Goal: Information Seeking & Learning: Learn about a topic

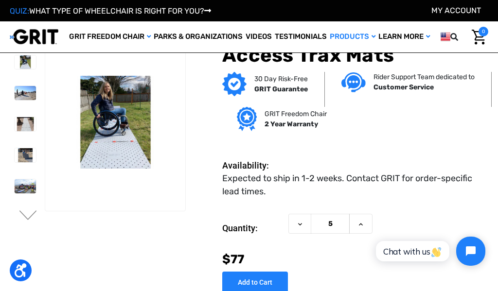
click at [15, 91] on img at bounding box center [25, 93] width 21 height 14
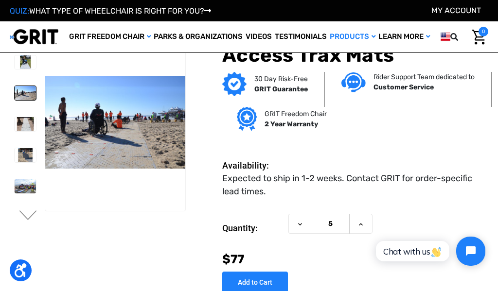
click at [15, 127] on img at bounding box center [25, 124] width 21 height 14
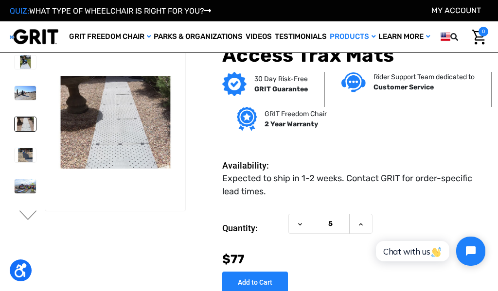
click at [15, 152] on img at bounding box center [25, 155] width 21 height 14
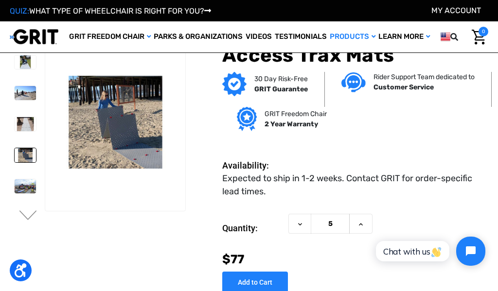
click at [15, 189] on img at bounding box center [25, 186] width 21 height 14
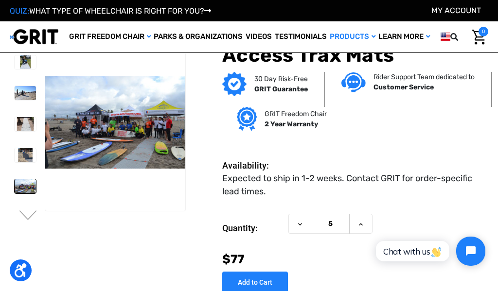
click at [26, 217] on button "Next" at bounding box center [28, 217] width 20 height 12
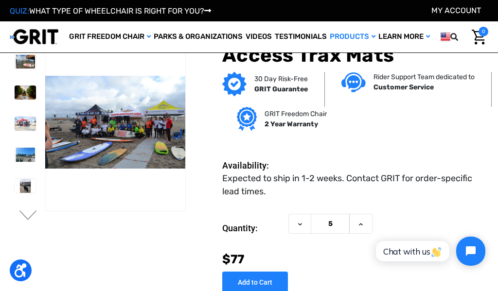
click at [15, 57] on img at bounding box center [25, 62] width 21 height 14
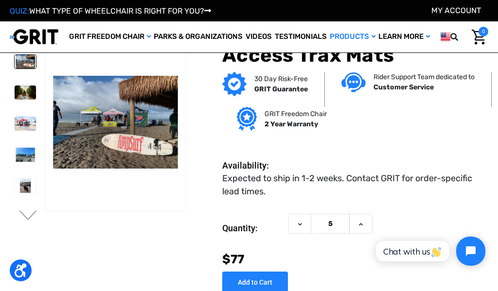
click at [15, 91] on img at bounding box center [25, 93] width 21 height 14
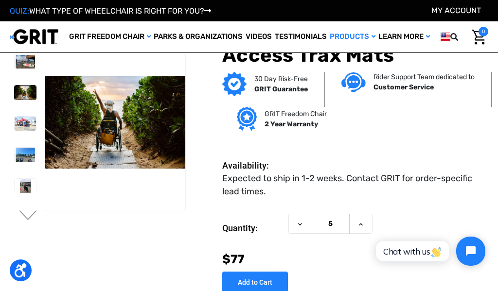
click at [15, 126] on img at bounding box center [25, 124] width 21 height 14
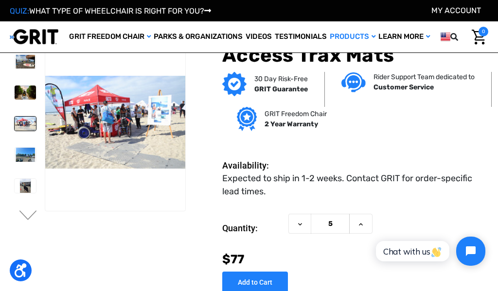
click at [15, 158] on img at bounding box center [25, 155] width 21 height 14
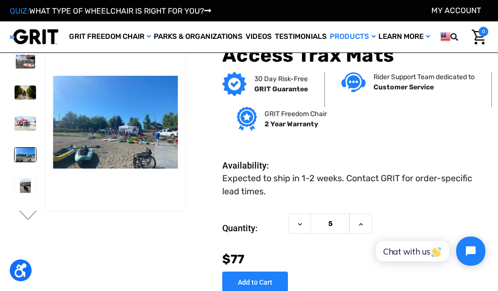
click at [15, 184] on img at bounding box center [25, 186] width 21 height 14
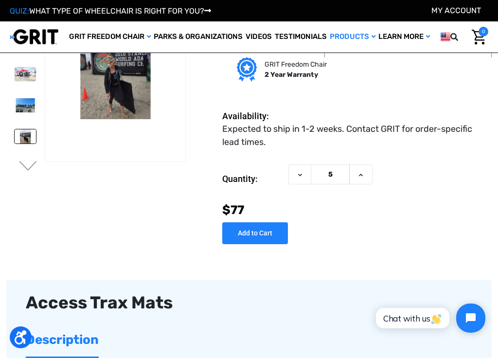
scroll to position [51, 0]
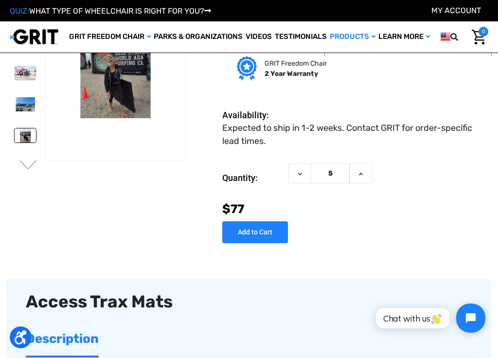
click at [31, 170] on button "Next" at bounding box center [28, 166] width 20 height 12
click at [15, 77] on img at bounding box center [25, 73] width 21 height 14
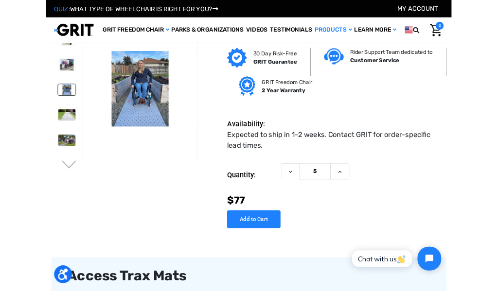
scroll to position [0, 0]
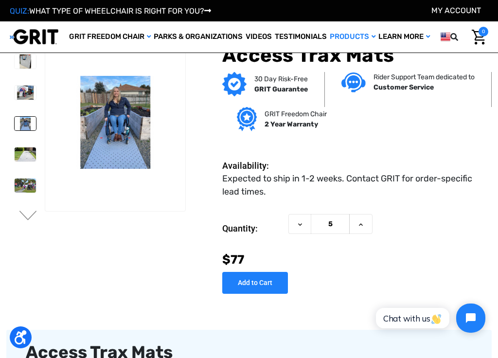
click at [360, 229] on icon at bounding box center [361, 225] width 8 height 8
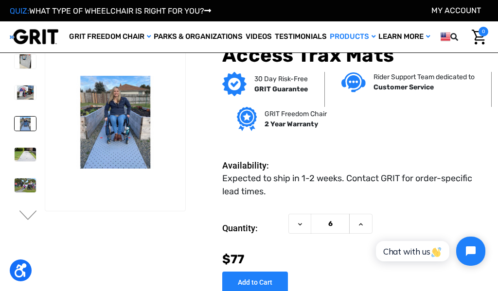
click at [15, 192] on img at bounding box center [25, 185] width 21 height 14
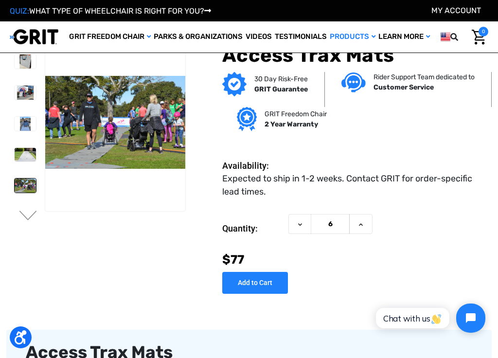
click at [298, 225] on icon at bounding box center [300, 225] width 8 height 8
click at [305, 225] on button "Decrease Quantity of Access Trax Mats" at bounding box center [299, 224] width 23 height 20
click at [299, 224] on icon at bounding box center [300, 225] width 8 height 8
click at [360, 225] on icon at bounding box center [361, 225] width 8 height 8
click at [361, 223] on icon at bounding box center [361, 225] width 8 height 8
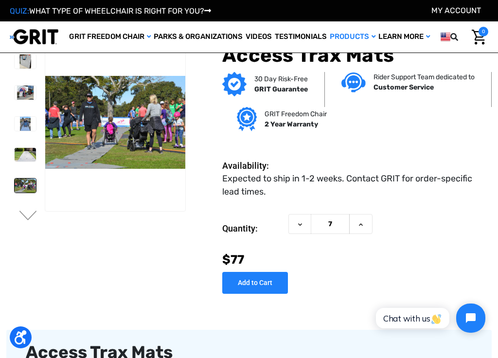
click at [364, 222] on icon at bounding box center [361, 225] width 8 height 8
click at [362, 225] on icon at bounding box center [361, 225] width 8 height 8
click at [365, 226] on button "Increase Quantity of Access Trax Mats" at bounding box center [360, 224] width 23 height 20
type input "10"
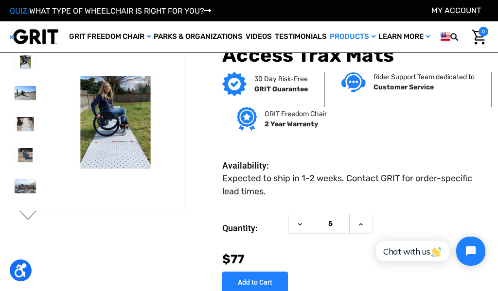
click at [258, 32] on link "Videos" at bounding box center [258, 36] width 29 height 31
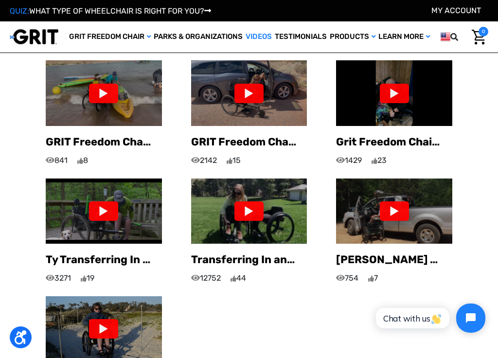
scroll to position [663, 0]
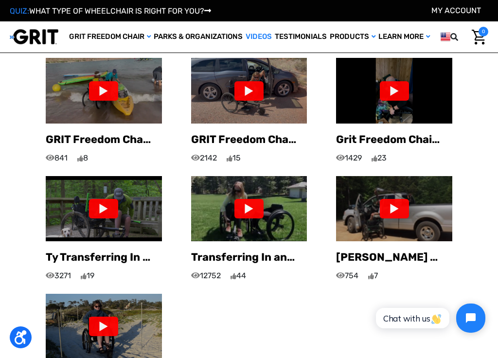
click at [258, 199] on div at bounding box center [248, 208] width 29 height 19
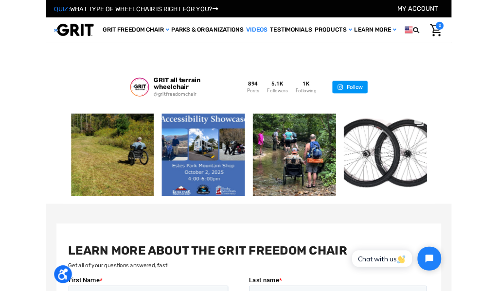
scroll to position [1003, 0]
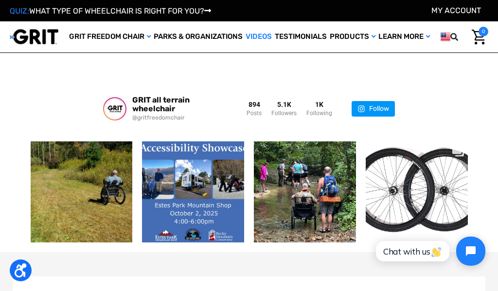
click at [422, 184] on div "Did you know that GRIT Freedom Chair wheels are easily interchangeable? GRIT of…" at bounding box center [416, 192] width 82 height 27
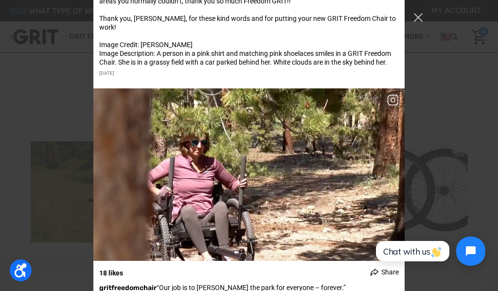
scroll to position [2347, 0]
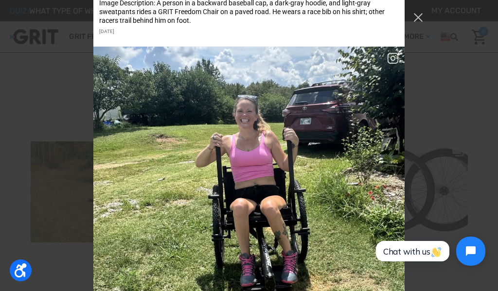
click at [418, 14] on button "Close Instagram Feed Popup" at bounding box center [418, 18] width 16 height 16
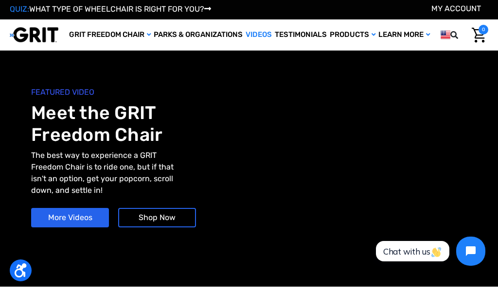
scroll to position [0, 0]
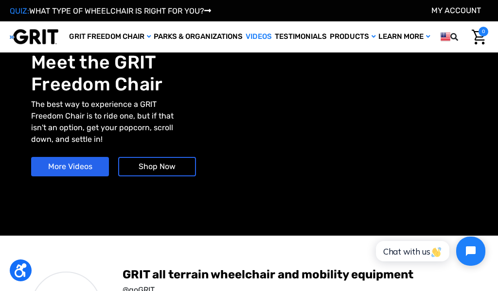
click at [0, 0] on img at bounding box center [0, 0] width 0 height 0
click at [0, 0] on link "Shop All" at bounding box center [0, 0] width 0 height 0
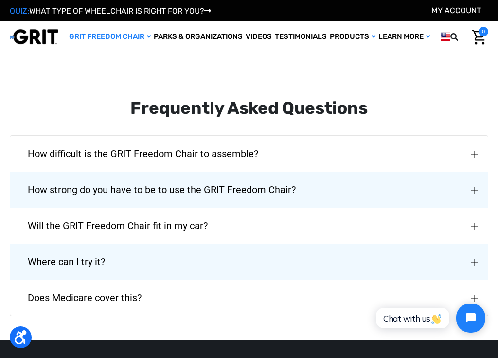
scroll to position [1228, 0]
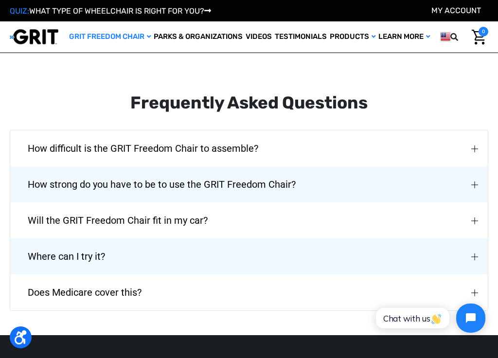
click at [481, 238] on button "Where can I try it?" at bounding box center [248, 256] width 477 height 36
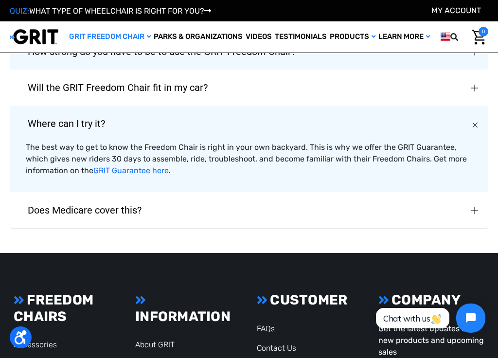
scroll to position [1366, 0]
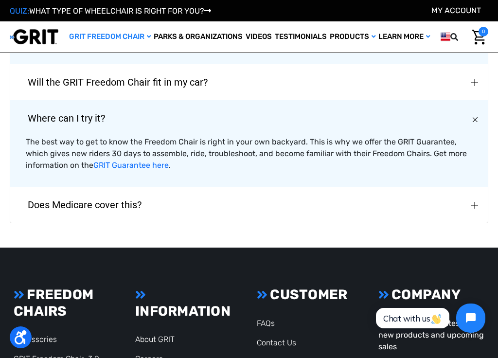
click at [480, 187] on button "Does Medicare cover this?" at bounding box center [248, 205] width 477 height 36
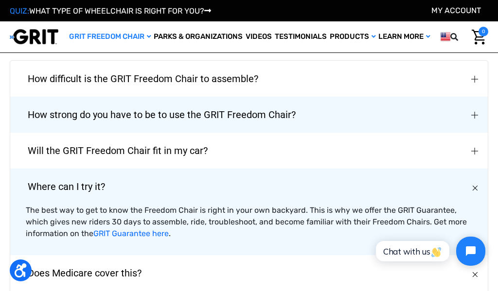
scroll to position [1261, 0]
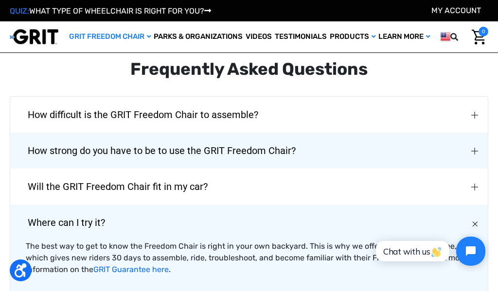
click at [473, 184] on img "Will the GRIT Freedom Chair fit in my car?" at bounding box center [474, 187] width 7 height 7
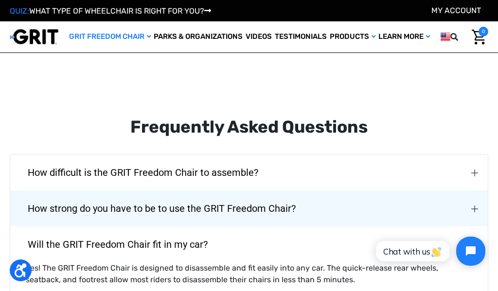
scroll to position [1197, 0]
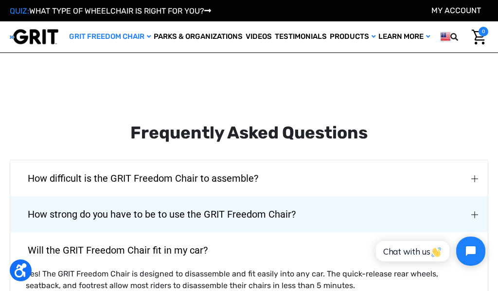
click at [481, 160] on button "How difficult is the GRIT Freedom Chair to assemble?" at bounding box center [248, 178] width 477 height 36
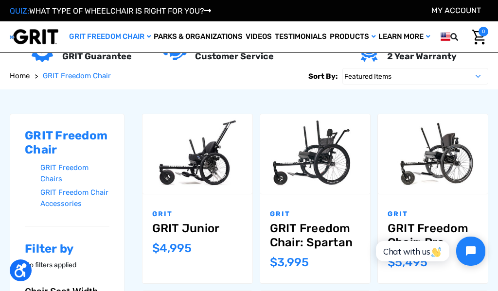
scroll to position [0, 0]
